Goal: Task Accomplishment & Management: Use online tool/utility

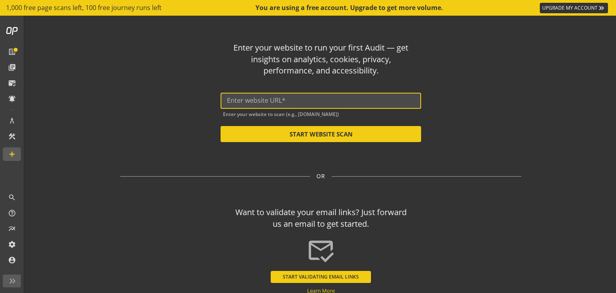
click at [271, 101] on input "text" at bounding box center [321, 101] width 188 height 8
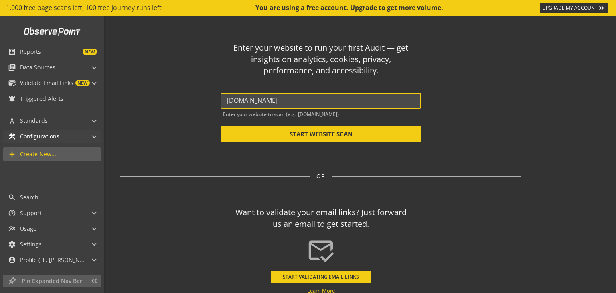
type input "[DOMAIN_NAME]"
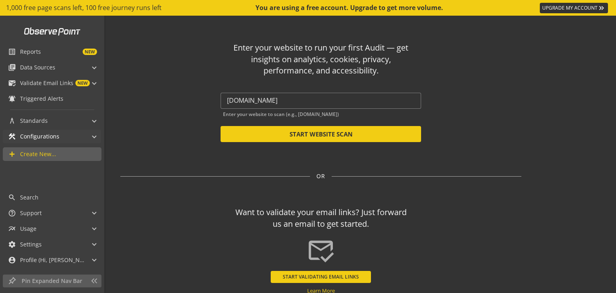
click at [70, 138] on mat-panel-title "construction Configurations" at bounding box center [47, 136] width 78 height 14
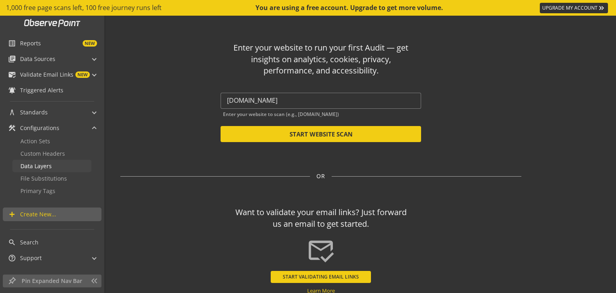
scroll to position [6, 0]
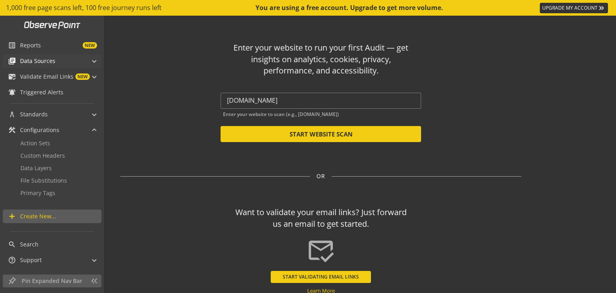
click at [67, 60] on mat-panel-title "library_books Data Sources" at bounding box center [47, 61] width 78 height 14
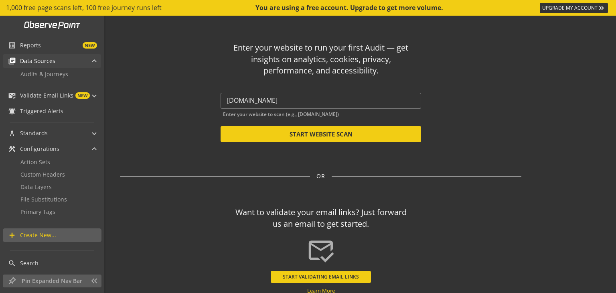
scroll to position [45, 0]
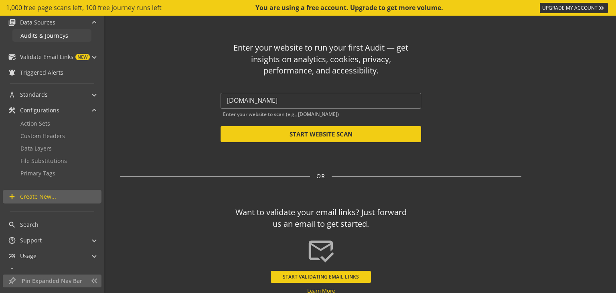
click at [56, 37] on span "Audits & Journeys" at bounding box center [44, 36] width 48 height 8
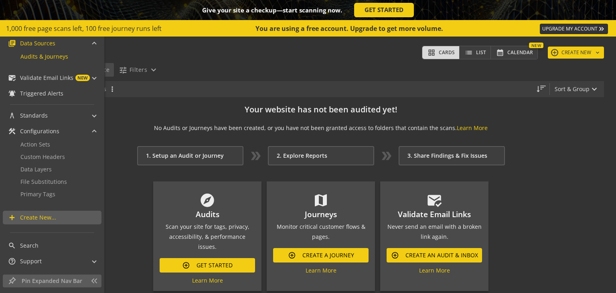
scroll to position [5, 0]
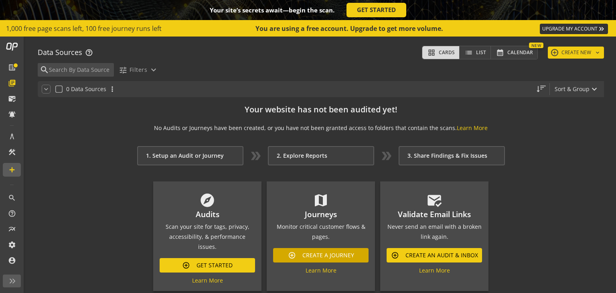
click at [299, 255] on span "add_circle Create A Journey" at bounding box center [321, 255] width 66 height 14
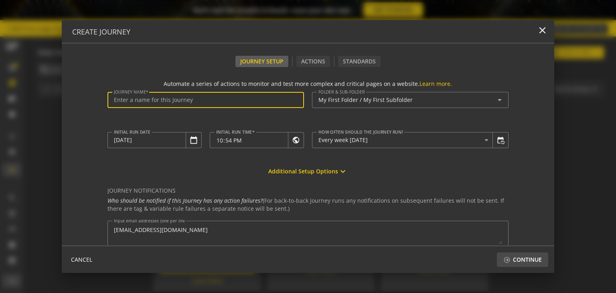
click at [148, 99] on input "Journey Name" at bounding box center [206, 100] width 184 height 7
type input "f"
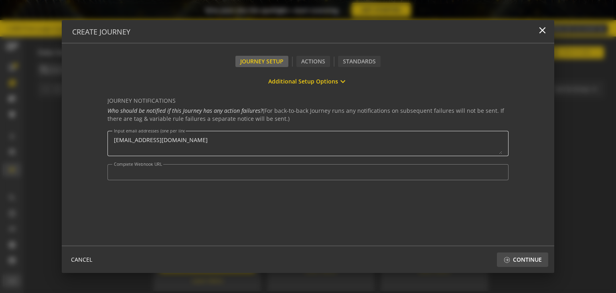
scroll to position [0, 0]
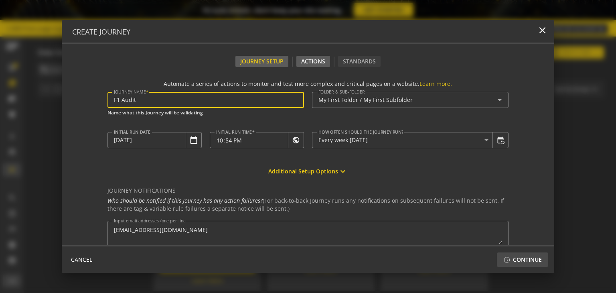
type input "F1 Audit"
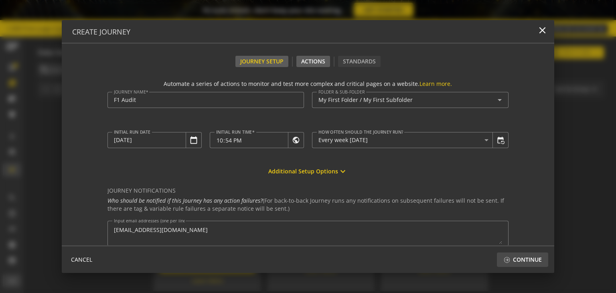
click at [314, 61] on div "Actions" at bounding box center [313, 61] width 34 height 11
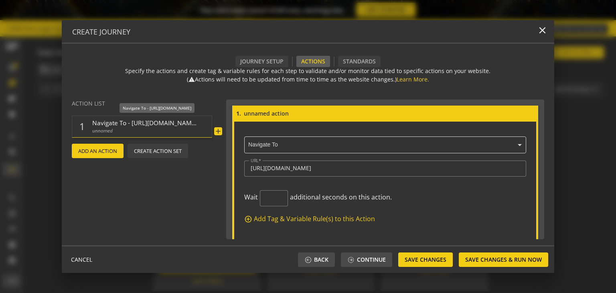
click at [161, 127] on span "unnamed" at bounding box center [144, 130] width 104 height 7
click at [299, 170] on input "[URL][DOMAIN_NAME]" at bounding box center [385, 168] width 269 height 7
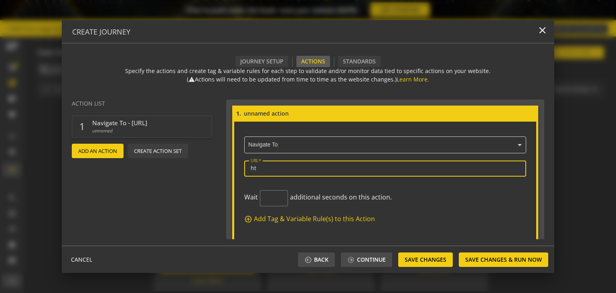
type input "h"
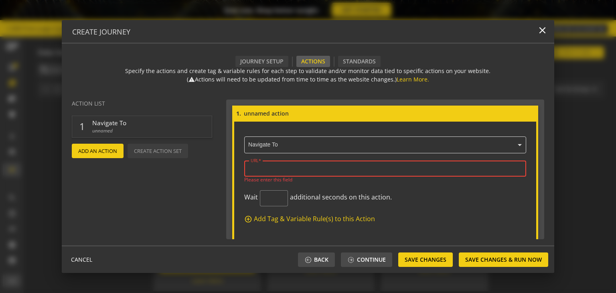
paste input "[URL][DOMAIN_NAME]"
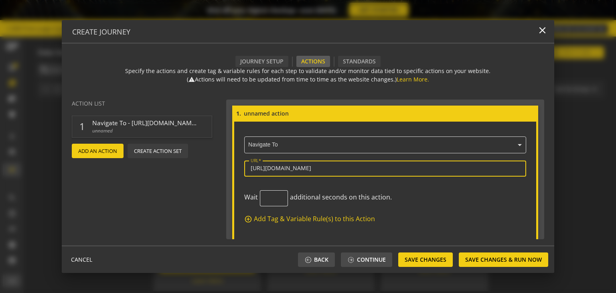
type input "[URL][DOMAIN_NAME]"
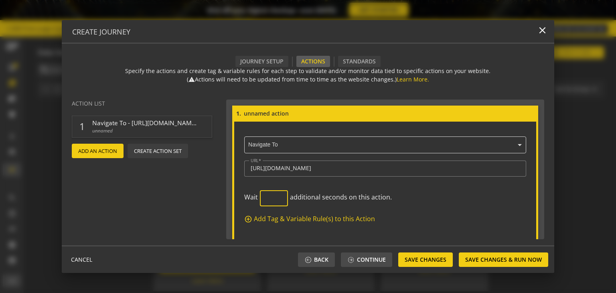
click at [273, 199] on input "number" at bounding box center [273, 198] width 15 height 8
type input "0"
click at [248, 219] on mat-icon "add_circle_outline" at bounding box center [248, 219] width 8 height 8
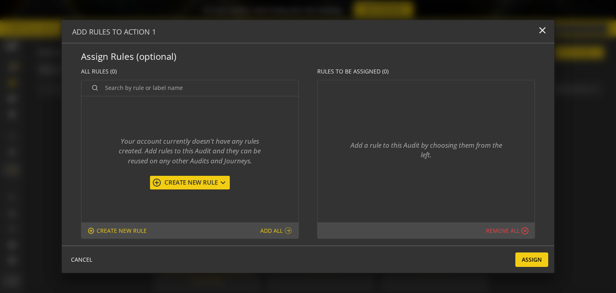
click at [196, 181] on span "Create New Rule" at bounding box center [190, 182] width 57 height 8
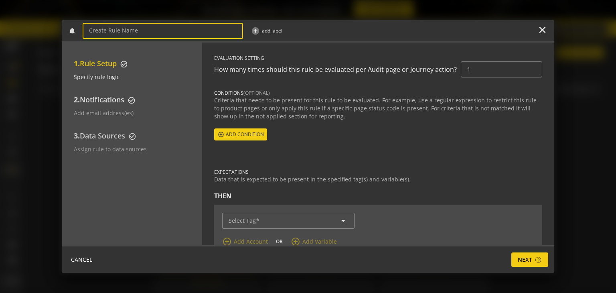
scroll to position [29, 0]
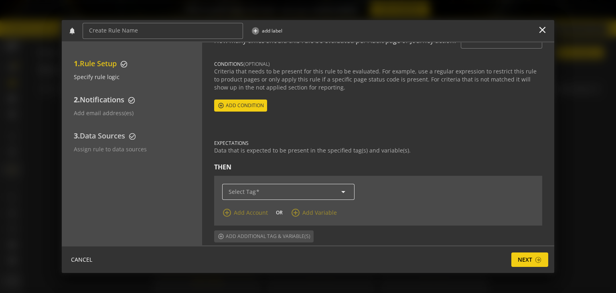
click at [315, 196] on div "arrow_drop_down" at bounding box center [287, 192] width 119 height 16
click at [340, 190] on mat-icon "arrow_drop_down" at bounding box center [343, 192] width 10 height 10
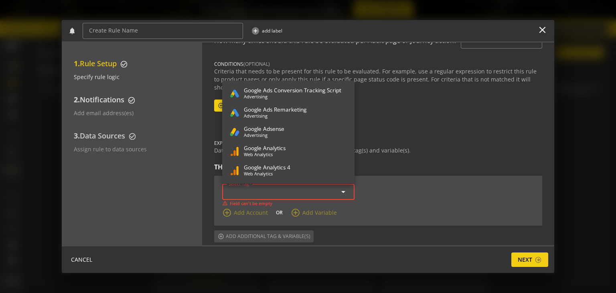
scroll to position [9464, 0]
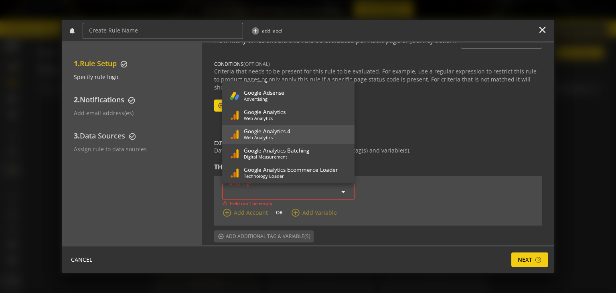
click at [300, 133] on span "G o o g l e A n a l y t i c s 4 W e b A n a l y t i c s" at bounding box center [287, 134] width 119 height 17
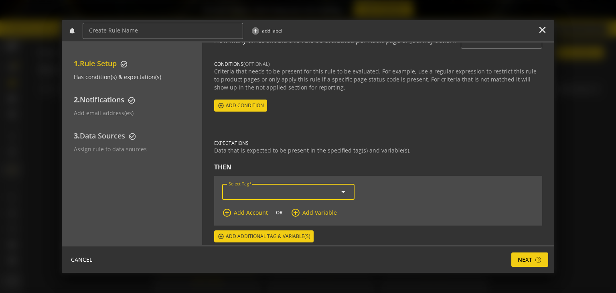
type input "Google Analytics 4"
click at [292, 212] on mat-icon "add_circle_outline" at bounding box center [296, 213] width 10 height 10
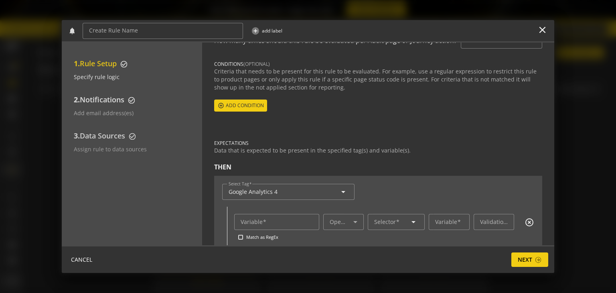
scroll to position [71, 0]
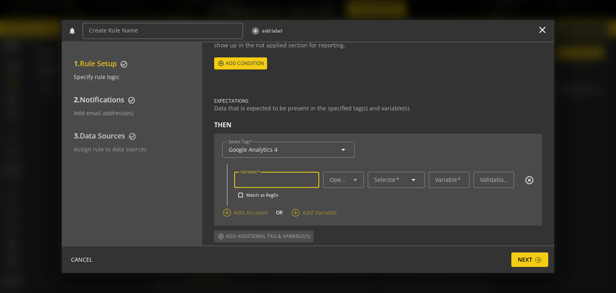
click at [300, 178] on input "Variable" at bounding box center [277, 179] width 72 height 7
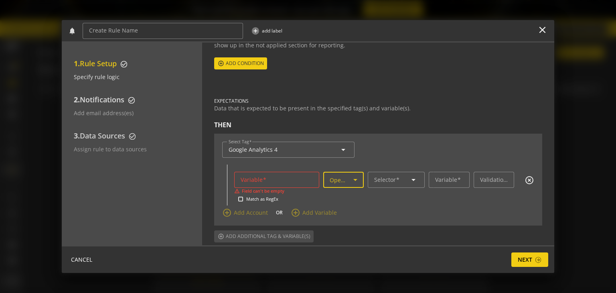
click at [354, 177] on icon at bounding box center [355, 180] width 10 height 10
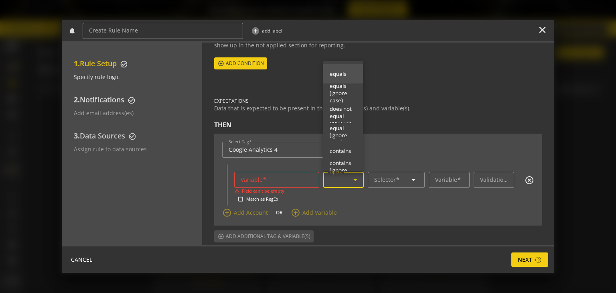
click at [340, 74] on span "equals" at bounding box center [343, 73] width 27 height 7
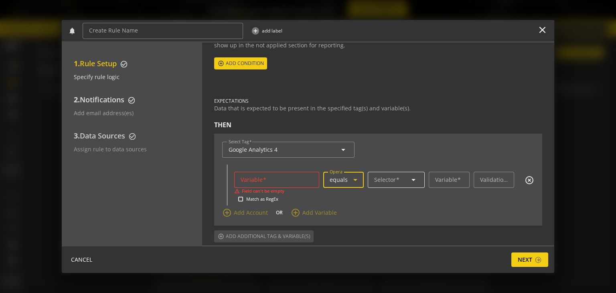
click at [402, 181] on input "Selector" at bounding box center [396, 179] width 44 height 7
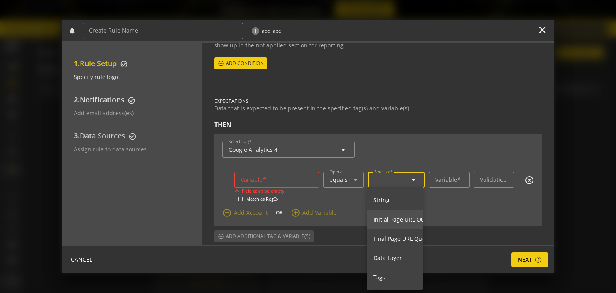
scroll to position [40, 0]
click at [399, 222] on mat-option "D a t a L a y e r" at bounding box center [427, 217] width 120 height 19
type input "Data Layer"
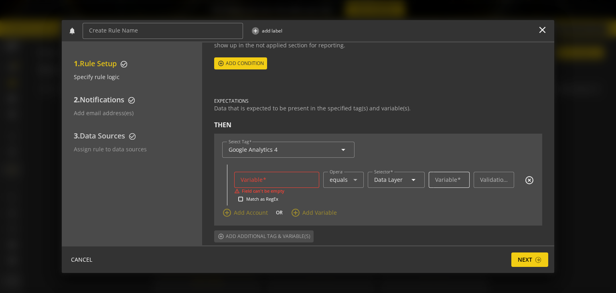
click at [443, 179] on mat-label "Variable" at bounding box center [446, 180] width 22 height 8
click at [443, 179] on input "Variable" at bounding box center [449, 179] width 28 height 7
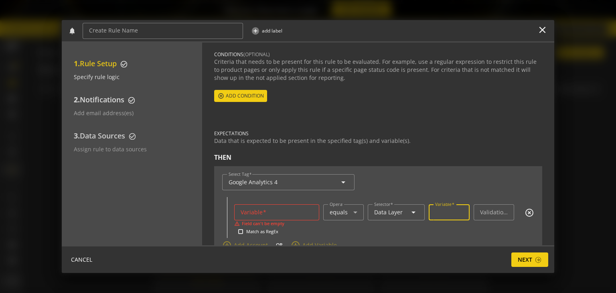
scroll to position [0, 0]
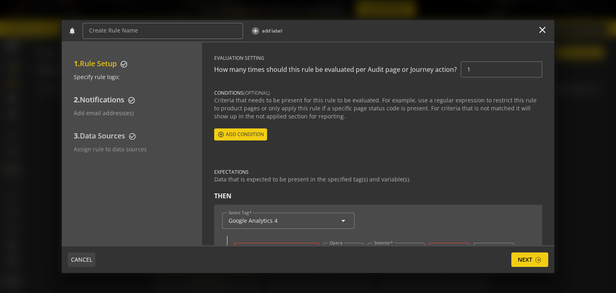
click at [79, 258] on span "CANCEL" at bounding box center [81, 259] width 21 height 14
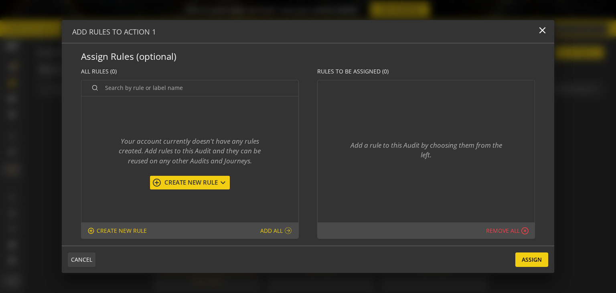
click at [81, 260] on span "CANCEL" at bounding box center [81, 259] width 21 height 14
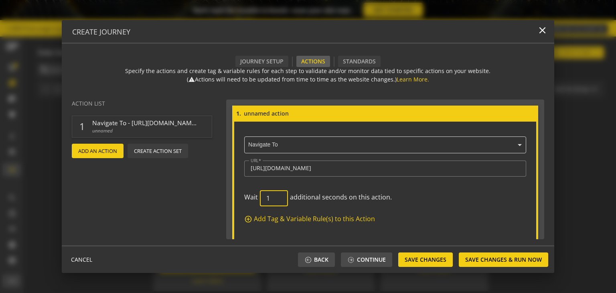
click at [276, 194] on input "1" at bounding box center [273, 198] width 15 height 8
click at [276, 194] on input "2" at bounding box center [273, 198] width 15 height 8
type input "3"
click at [276, 194] on input "3" at bounding box center [273, 198] width 15 height 8
click at [218, 129] on mat-icon "add" at bounding box center [218, 131] width 8 height 8
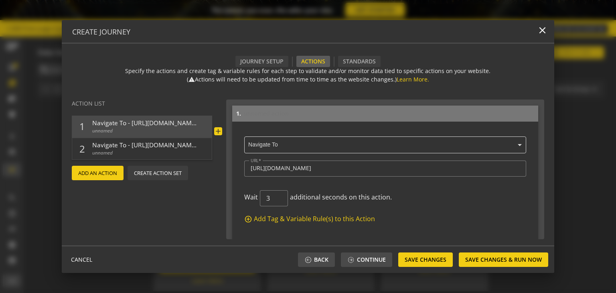
scroll to position [198, 0]
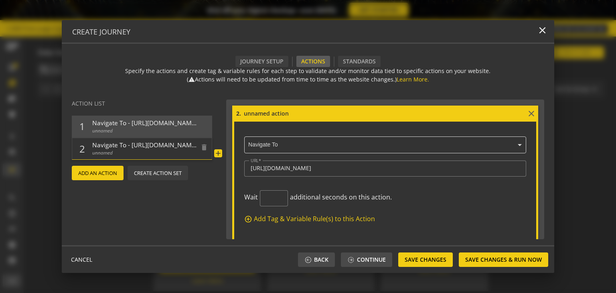
click at [182, 143] on span "Navigate To - [URL][DOMAIN_NAME]" at bounding box center [144, 145] width 104 height 8
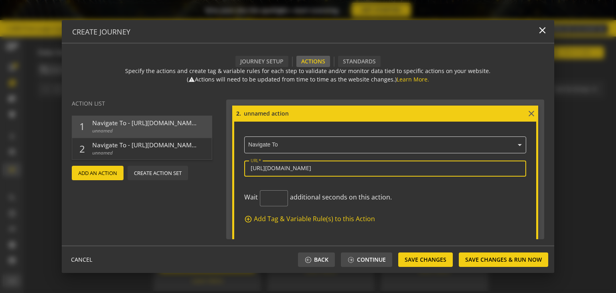
click at [298, 167] on input "[URL][DOMAIN_NAME]" at bounding box center [385, 168] width 269 height 7
type input "h"
paste input "[URL][DOMAIN_NAME]"
type input "[URL][DOMAIN_NAME]"
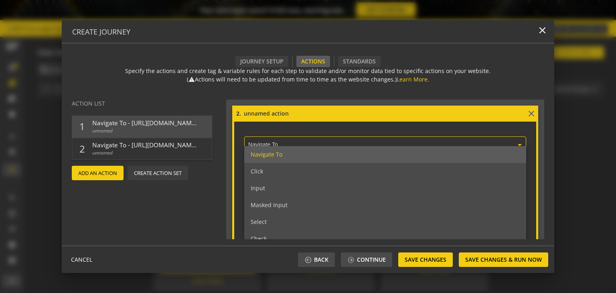
click at [321, 141] on div at bounding box center [385, 145] width 282 height 9
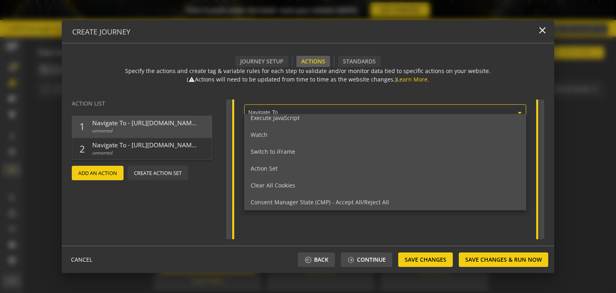
scroll to position [241, 0]
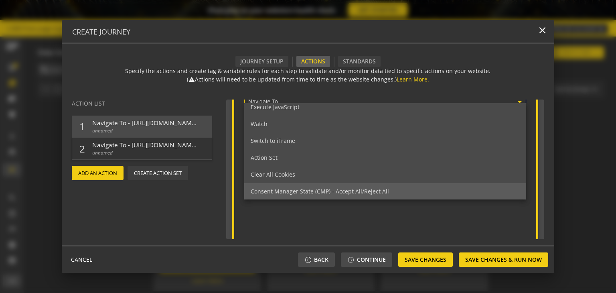
click at [308, 190] on span "Consent Manager State (CMP) - Accept All/Reject All" at bounding box center [320, 191] width 138 height 8
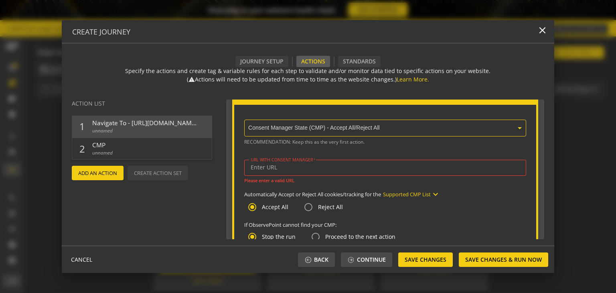
scroll to position [210, 0]
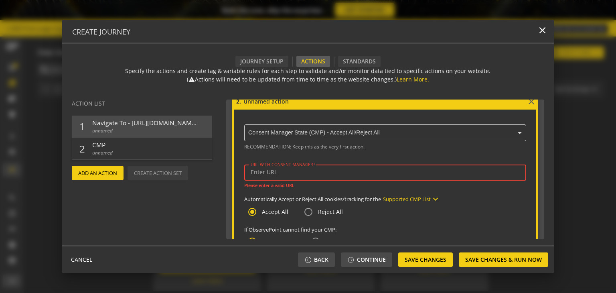
click at [289, 169] on input "URL WITH CONSENT MANAGER" at bounding box center [385, 172] width 269 height 7
paste input "[URL][DOMAIN_NAME]"
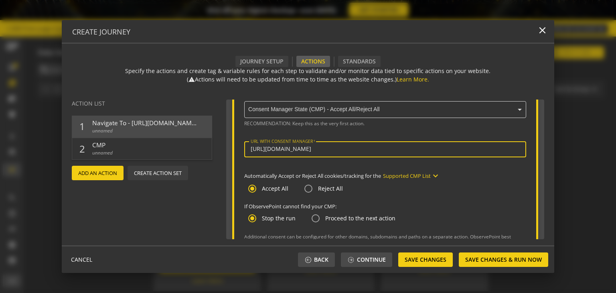
scroll to position [239, 0]
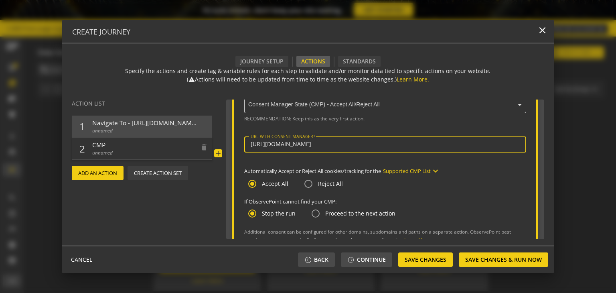
type input "[URL][DOMAIN_NAME]"
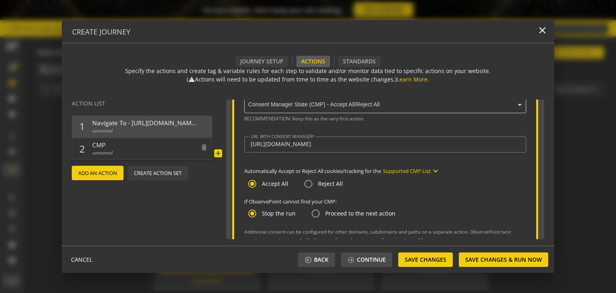
click at [218, 151] on mat-icon "add" at bounding box center [218, 153] width 8 height 8
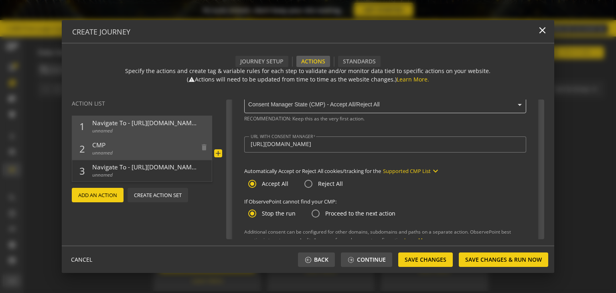
scroll to position [397, 0]
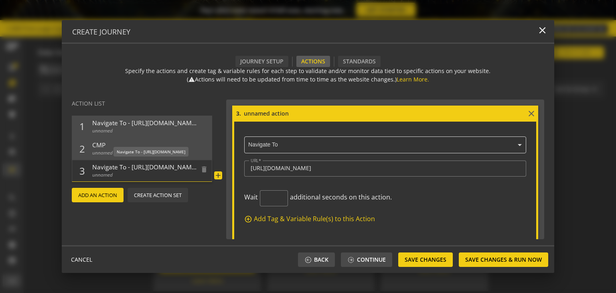
click at [141, 171] on span "unnamed" at bounding box center [144, 174] width 104 height 7
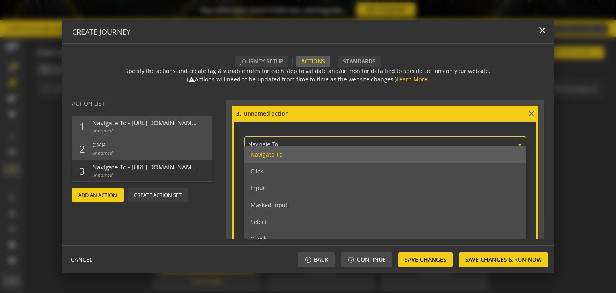
click at [291, 143] on input "text" at bounding box center [387, 145] width 278 height 7
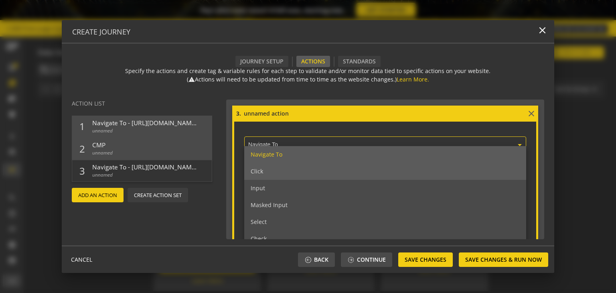
click at [285, 171] on div "Click" at bounding box center [385, 171] width 282 height 17
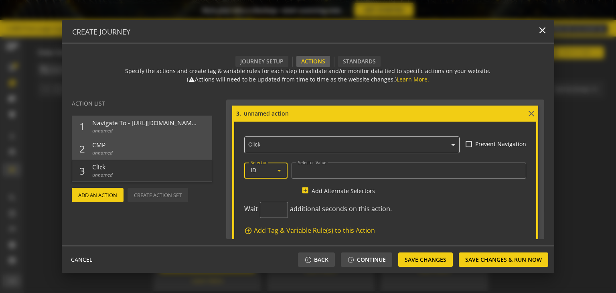
click at [277, 170] on icon at bounding box center [279, 171] width 4 height 2
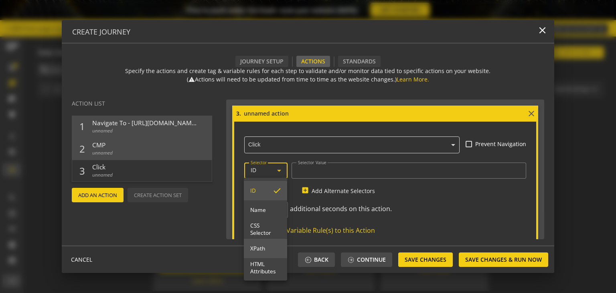
click at [265, 245] on span "XPath" at bounding box center [265, 248] width 30 height 7
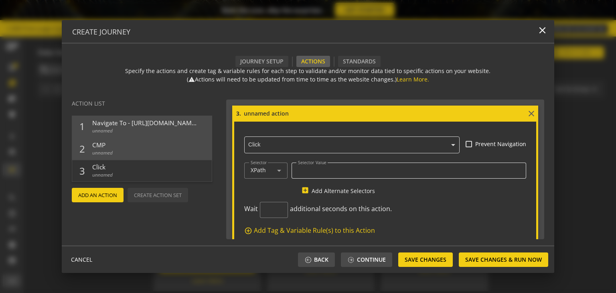
click at [316, 174] on div at bounding box center [409, 170] width 222 height 16
paste input "[URL][DOMAIN_NAME]"
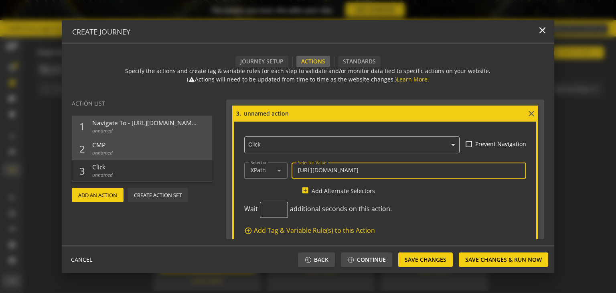
type input "[URL][DOMAIN_NAME]"
click at [277, 207] on input "1" at bounding box center [273, 210] width 15 height 8
click at [277, 207] on input "2" at bounding box center [273, 210] width 15 height 8
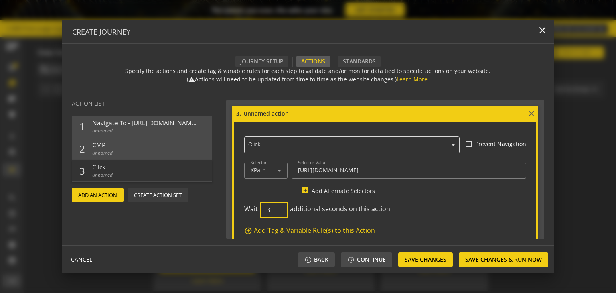
click at [277, 207] on input "3" at bounding box center [273, 210] width 15 height 8
type input "4"
click at [277, 207] on input "4" at bounding box center [273, 210] width 15 height 8
click at [101, 196] on span "Add An Action" at bounding box center [97, 195] width 39 height 14
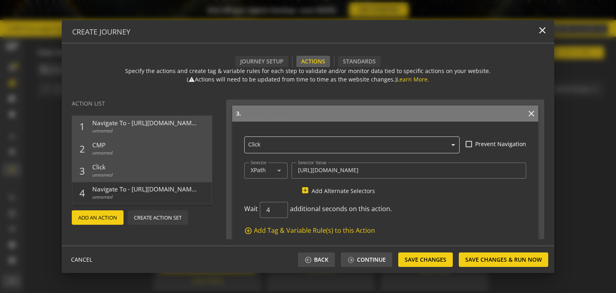
scroll to position [595, 0]
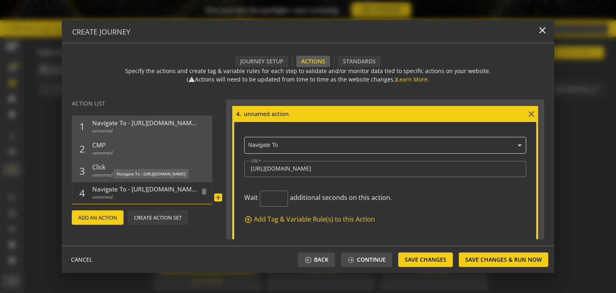
click at [159, 193] on span "unnamed" at bounding box center [144, 196] width 104 height 7
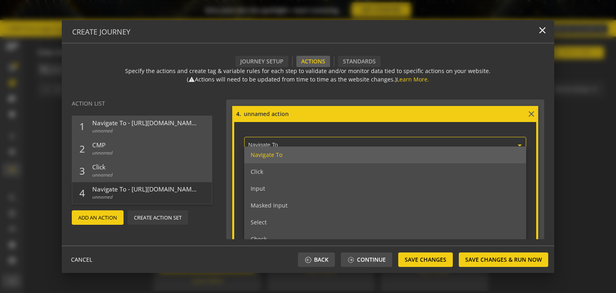
click at [292, 144] on input "text" at bounding box center [387, 145] width 278 height 7
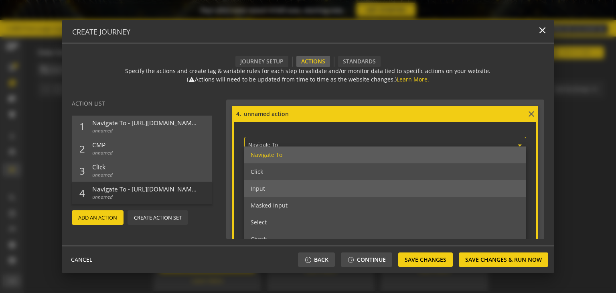
click at [264, 188] on span "Input" at bounding box center [258, 188] width 14 height 8
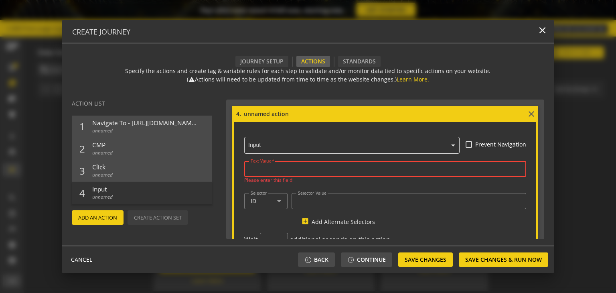
click at [290, 170] on input "Text Value" at bounding box center [385, 168] width 269 height 7
paste input "//input[@placeholder='Enter your username']"
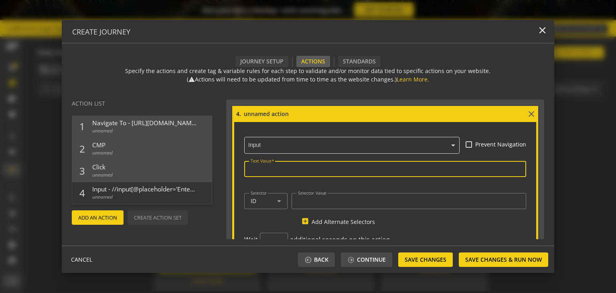
type input "//input[@placeholder='Enter your username']"
type input "[EMAIL_ADDRESS][DOMAIN_NAME]"
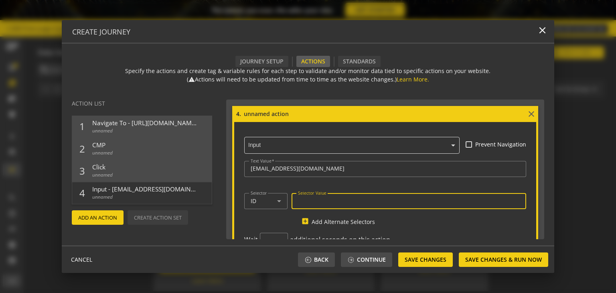
click at [328, 202] on input "Selector Value" at bounding box center [409, 201] width 222 height 7
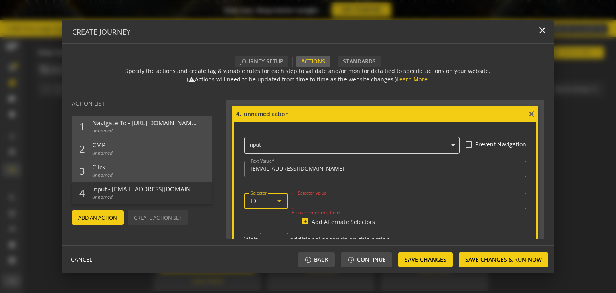
click at [277, 202] on icon at bounding box center [279, 201] width 10 height 10
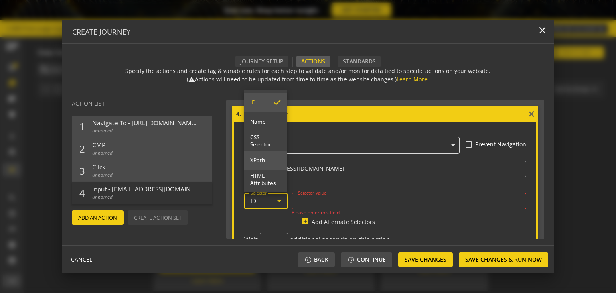
click at [271, 155] on mat-option "XPath" at bounding box center [265, 159] width 43 height 19
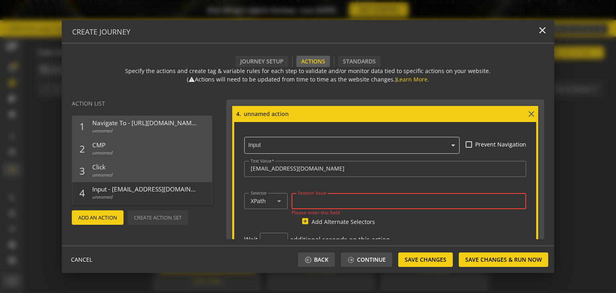
click at [328, 198] on input "Selector Value" at bounding box center [409, 201] width 222 height 7
paste input "//input[@placeholder='Enter your username']"
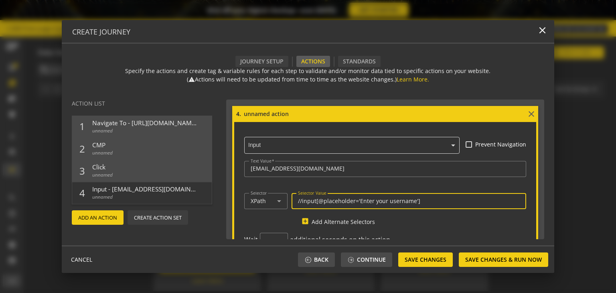
scroll to position [0, 0]
type input "//input[@placeholder='Enter your username']"
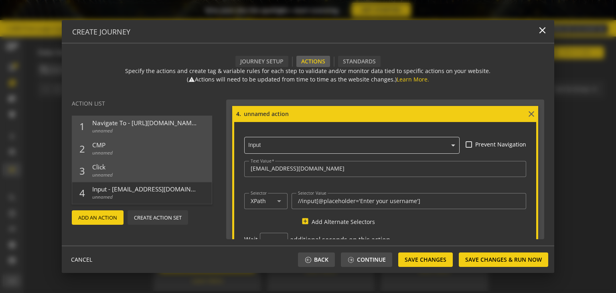
click at [307, 222] on mat-icon "add_box" at bounding box center [305, 221] width 10 height 8
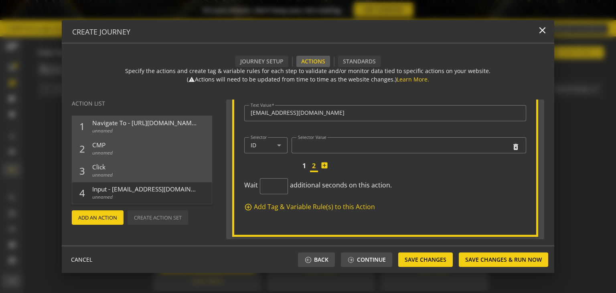
scroll to position [631, 0]
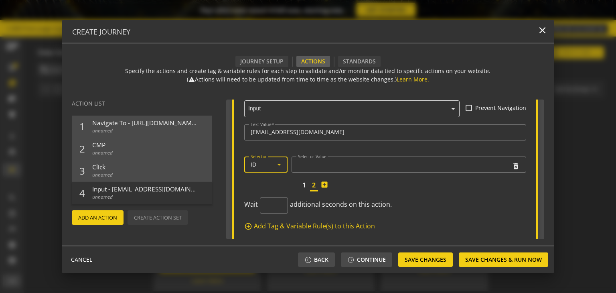
click at [278, 160] on icon at bounding box center [279, 165] width 10 height 10
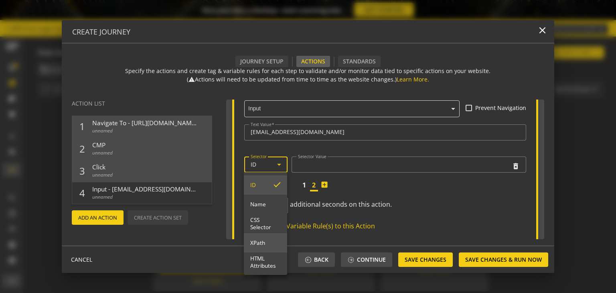
click at [263, 239] on span "XPath" at bounding box center [265, 242] width 30 height 7
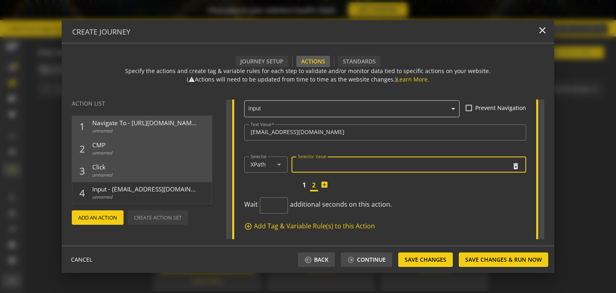
click at [324, 162] on input "Selector Value" at bounding box center [404, 164] width 212 height 7
paste input "//input[@name='Password']"
type input "//input[@name='Password']"
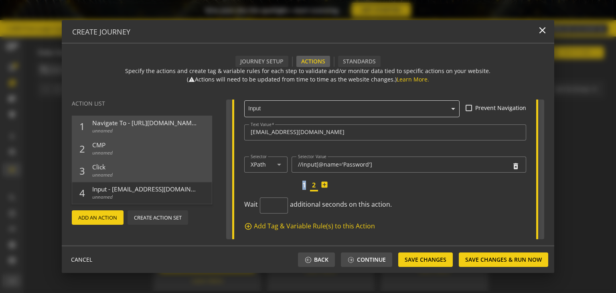
drag, startPoint x: 314, startPoint y: 185, endPoint x: 303, endPoint y: 184, distance: 10.5
click at [303, 184] on div "Selector type XPath Selector Value //input[@name='Password'] delete_forever 1 2…" at bounding box center [385, 172] width 282 height 37
click at [303, 184] on span "1" at bounding box center [304, 184] width 8 height 9
click at [313, 184] on span "2" at bounding box center [314, 184] width 8 height 9
click at [511, 168] on mat-icon "delete_forever" at bounding box center [515, 166] width 8 height 8
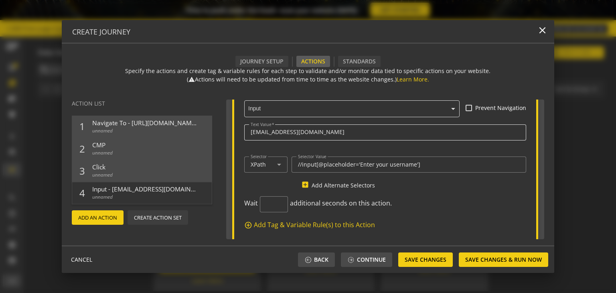
scroll to position [0, 0]
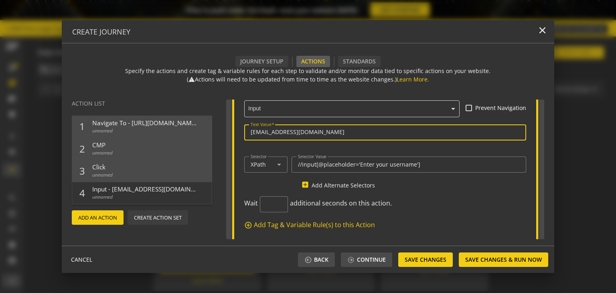
drag, startPoint x: 276, startPoint y: 136, endPoint x: 243, endPoint y: 135, distance: 33.3
click at [243, 135] on div "× Input Prevent Navigation Text Value [EMAIL_ADDRESS][DOMAIN_NAME] Selector typ…" at bounding box center [385, 162] width 302 height 154
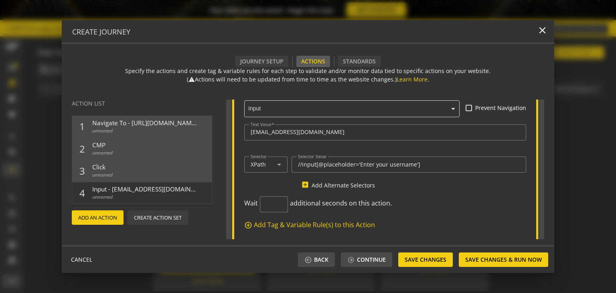
click at [105, 218] on span "Add An Action" at bounding box center [97, 217] width 39 height 14
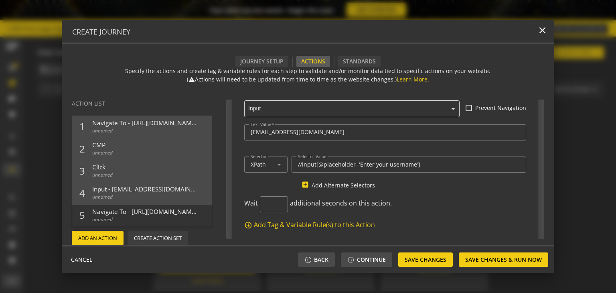
scroll to position [794, 0]
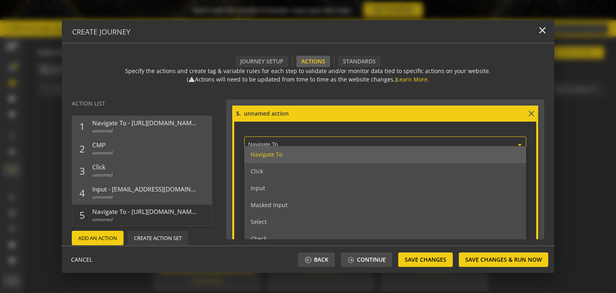
click at [298, 144] on input "text" at bounding box center [387, 145] width 278 height 7
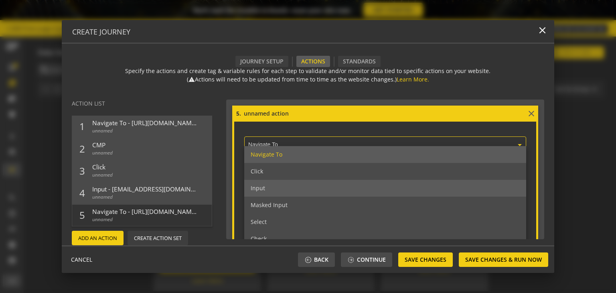
click at [293, 186] on div "Input" at bounding box center [385, 188] width 282 height 17
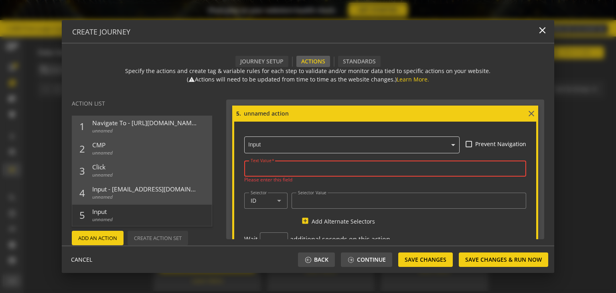
click at [275, 167] on input "Text Value" at bounding box center [385, 168] width 269 height 7
paste input "[EMAIL_ADDRESS][DOMAIN_NAME]"
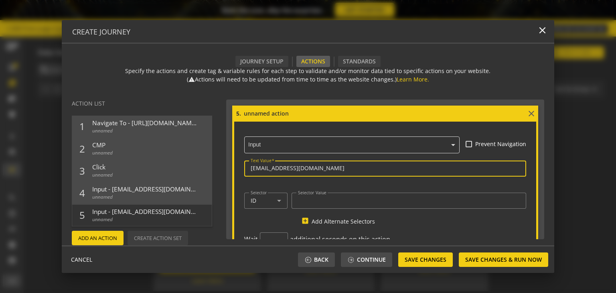
click at [255, 168] on input "[EMAIL_ADDRESS][DOMAIN_NAME]" at bounding box center [385, 168] width 269 height 7
type input "[EMAIL_ADDRESS][DOMAIN_NAME]"
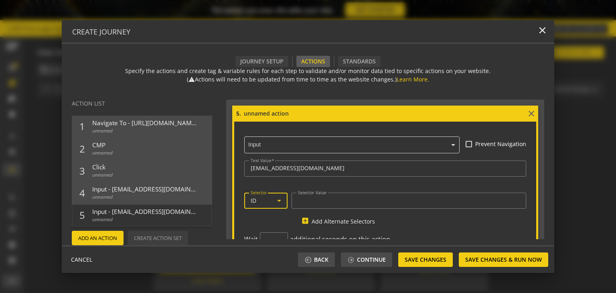
click at [277, 197] on icon at bounding box center [279, 201] width 10 height 10
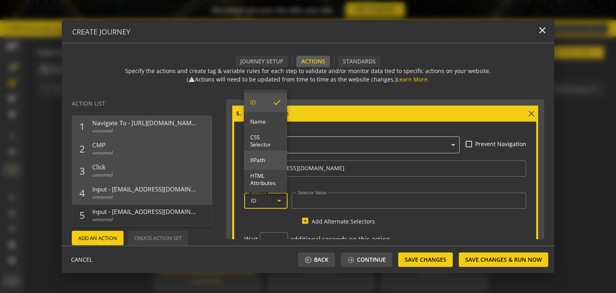
click at [271, 157] on span "XPath" at bounding box center [265, 159] width 30 height 7
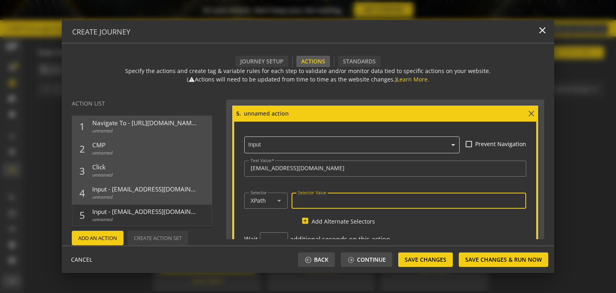
click at [319, 199] on input "Selector Value" at bounding box center [409, 200] width 222 height 7
paste input "//input[@name='Password']"
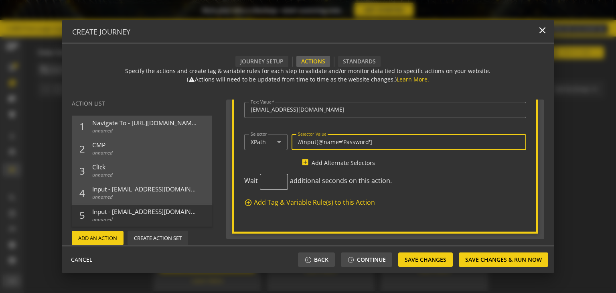
type input "//input[@name='Password']"
click at [277, 178] on input "1" at bounding box center [273, 182] width 15 height 8
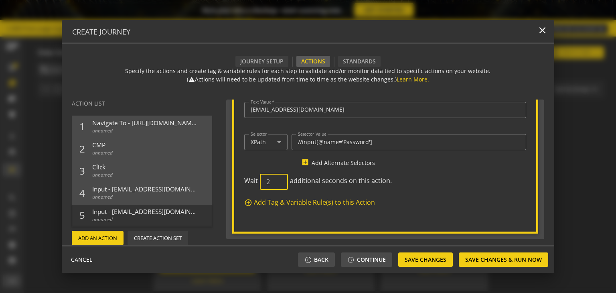
type input "2"
click at [277, 178] on input "2" at bounding box center [273, 182] width 15 height 8
click at [435, 263] on span "Save Changes" at bounding box center [425, 259] width 42 height 14
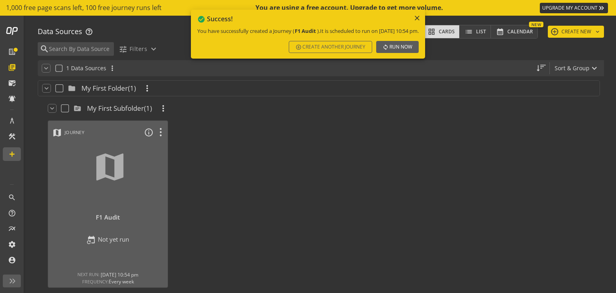
click at [412, 53] on span "Run Now" at bounding box center [400, 47] width 23 height 14
